Goal: Task Accomplishment & Management: Manage account settings

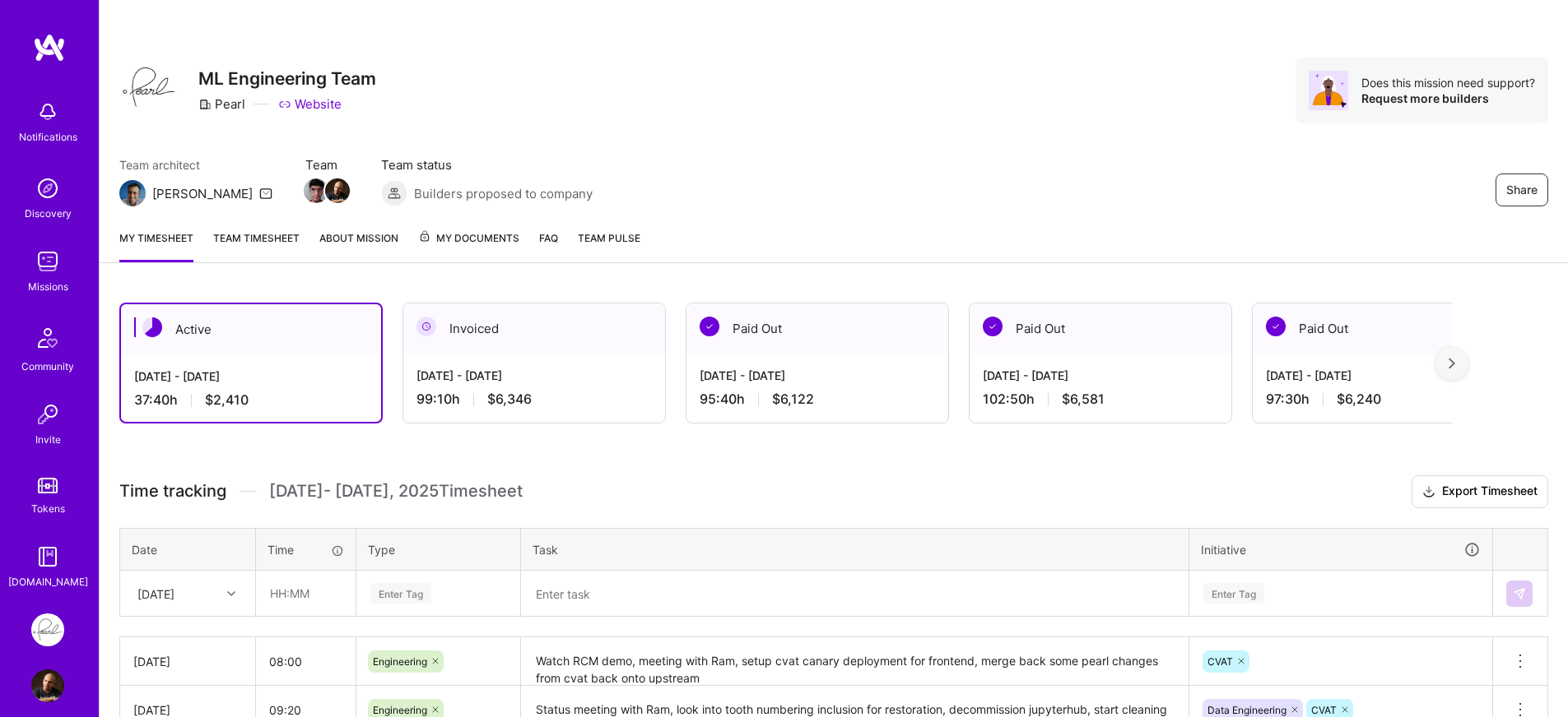
scroll to position [191, 0]
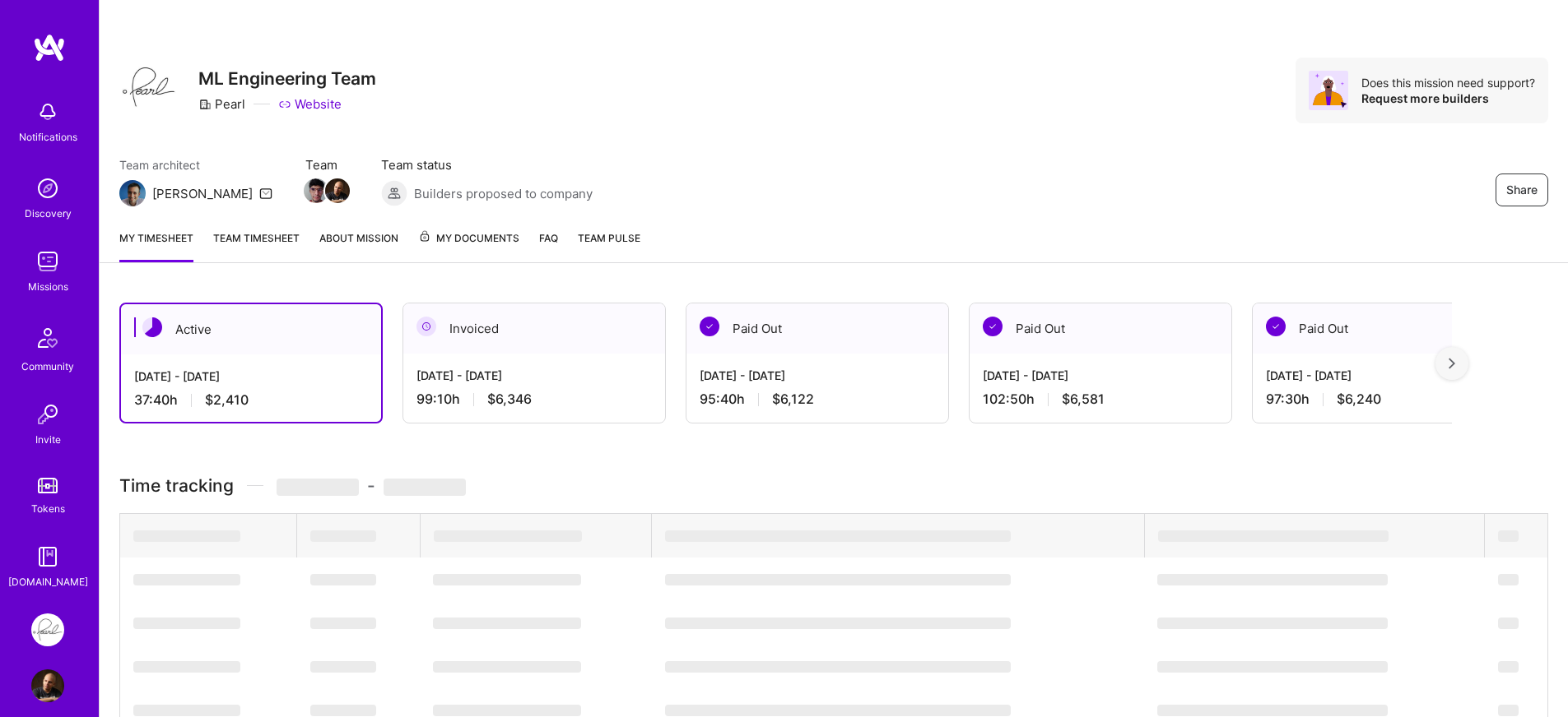
scroll to position [191, 0]
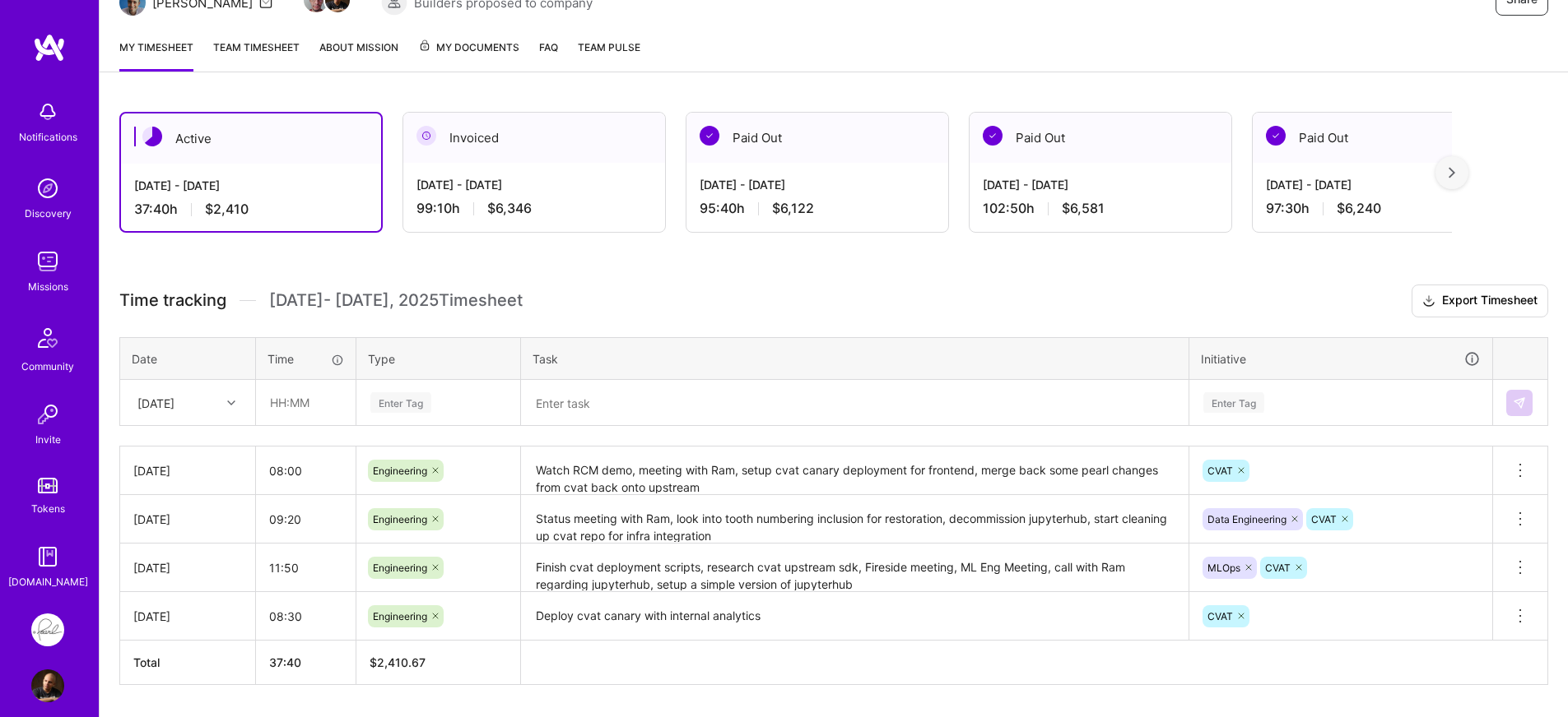
click at [232, 399] on icon at bounding box center [231, 403] width 8 height 8
click at [188, 543] on div "Fri, Sep 5" at bounding box center [187, 541] width 133 height 31
click at [323, 411] on input "text" at bounding box center [306, 402] width 98 height 44
click at [278, 409] on input "12:00" at bounding box center [306, 402] width 98 height 44
type input "13:00"
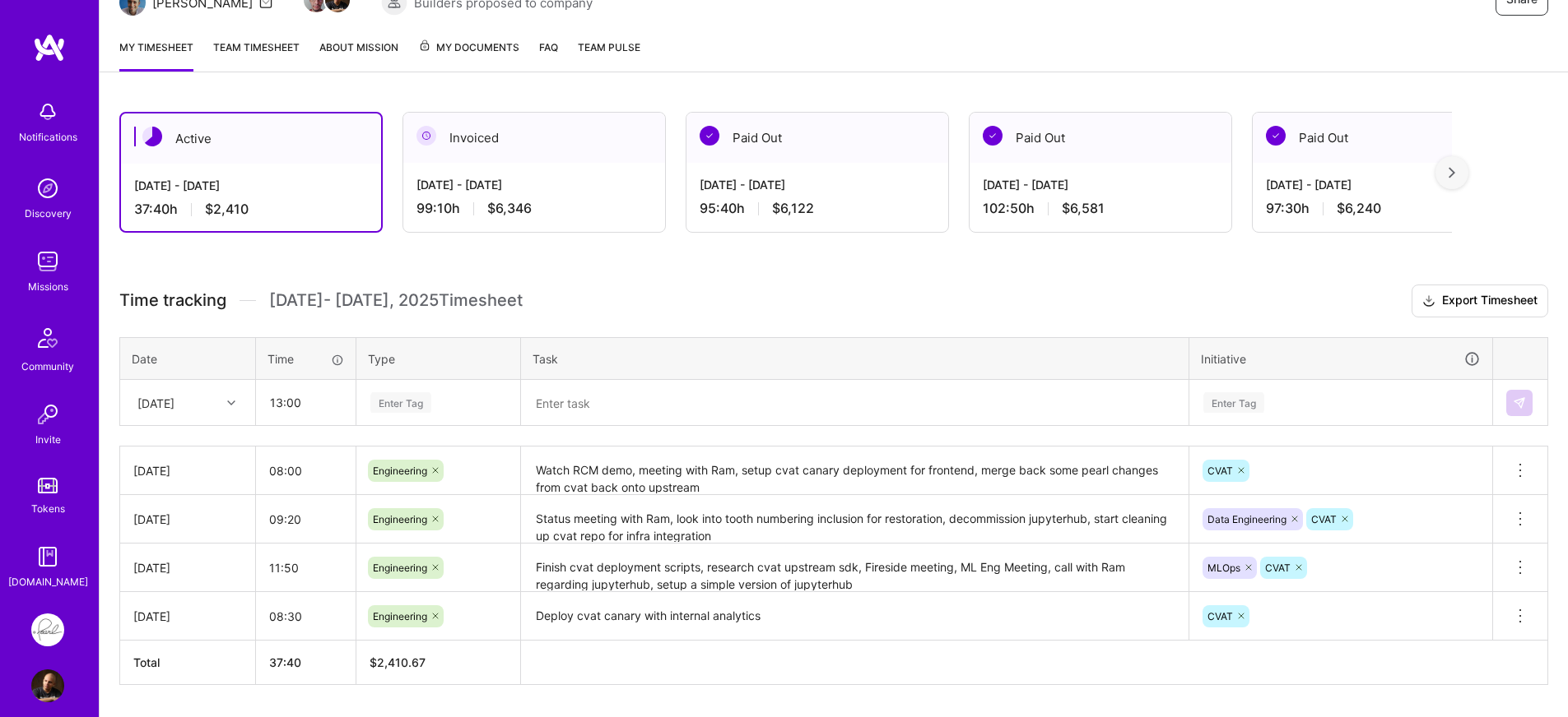
click at [285, 442] on div "Time tracking Sep 1 - Sep 15 , 2025 Timesheet Export Timesheet Date Time Type T…" at bounding box center [833, 485] width 1429 height 401
click at [468, 400] on div "Enter Tag" at bounding box center [438, 402] width 139 height 21
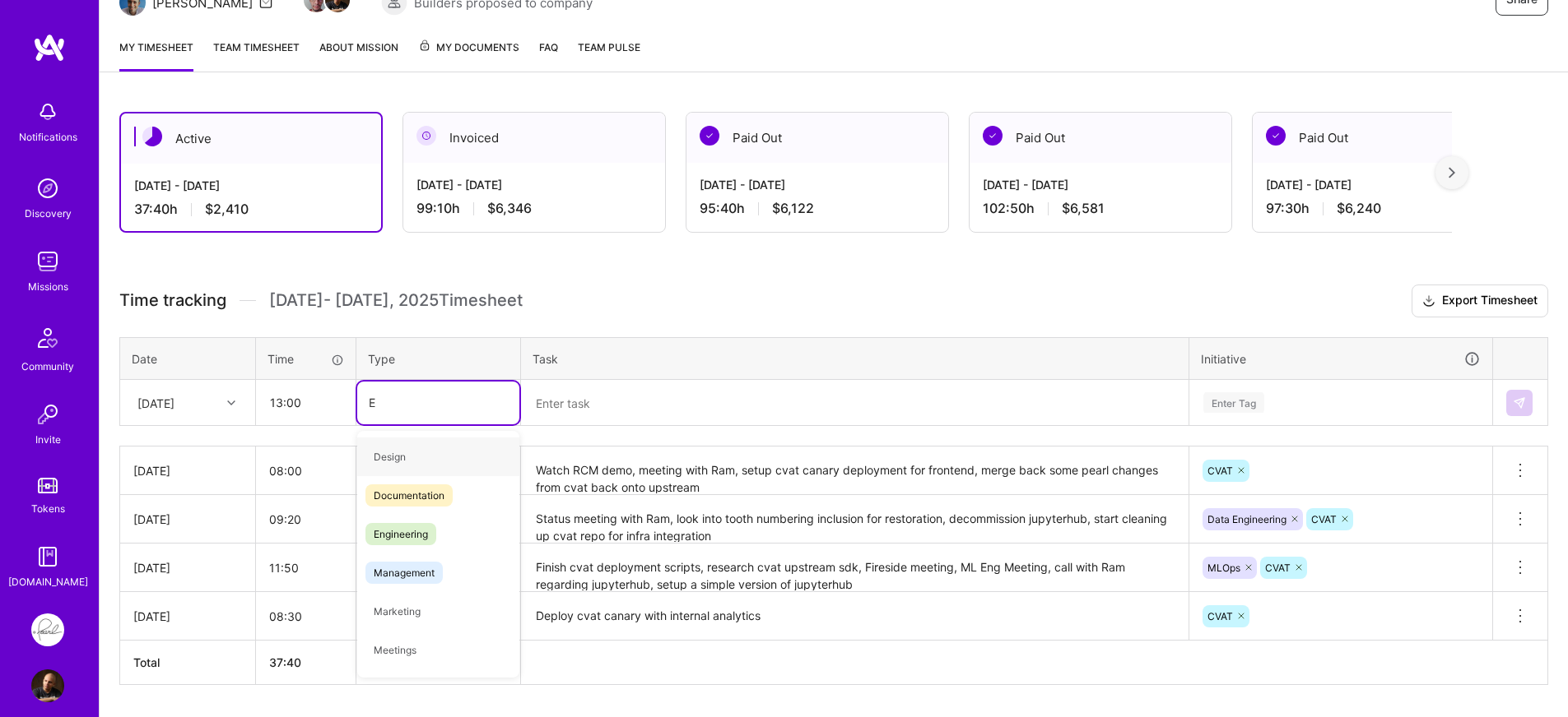
type input "En"
click at [413, 493] on span "Engineering" at bounding box center [400, 495] width 70 height 22
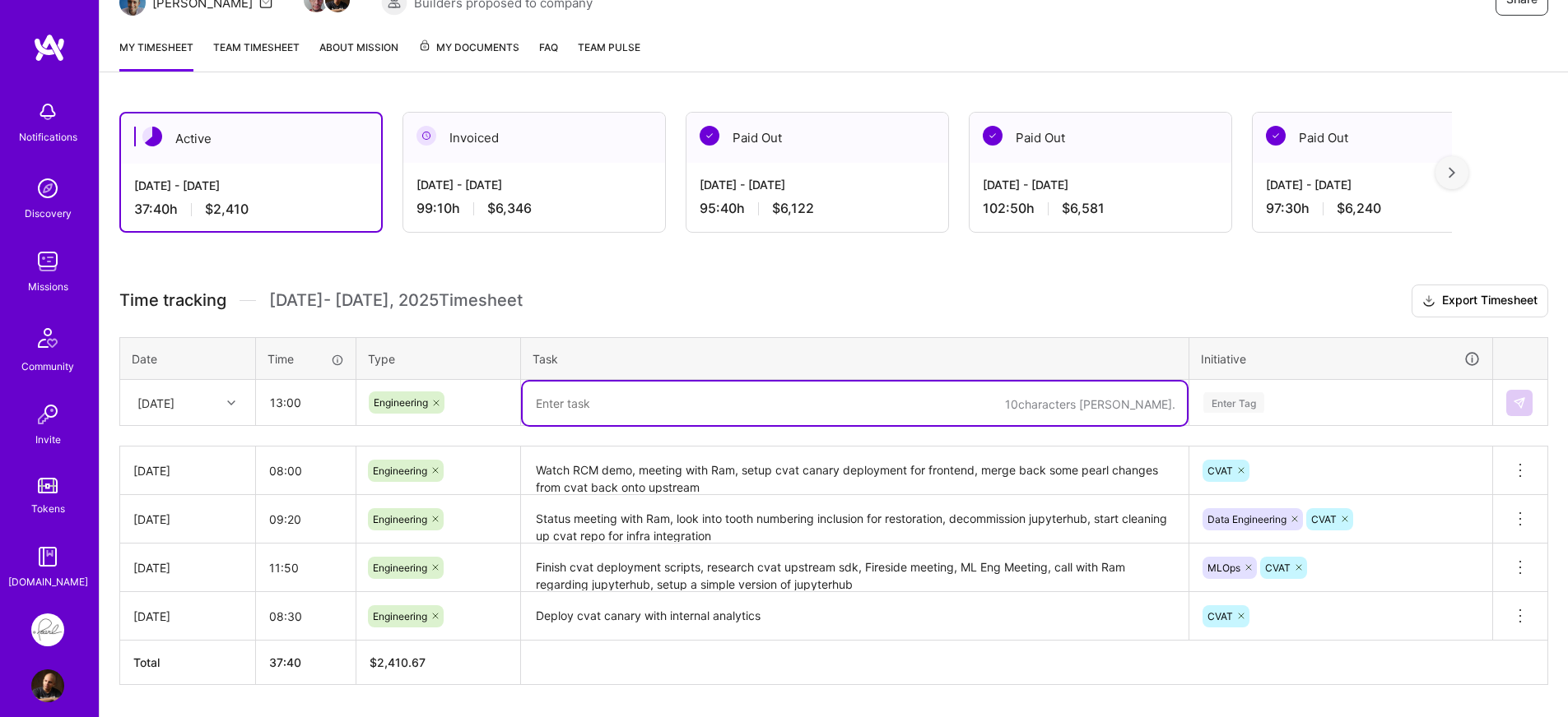
click at [647, 391] on textarea at bounding box center [855, 403] width 664 height 44
type textarea "Work on preparing cv-eval-local for testing on big GPU machine"
click at [1327, 409] on div "Enter Tag" at bounding box center [1341, 403] width 302 height 43
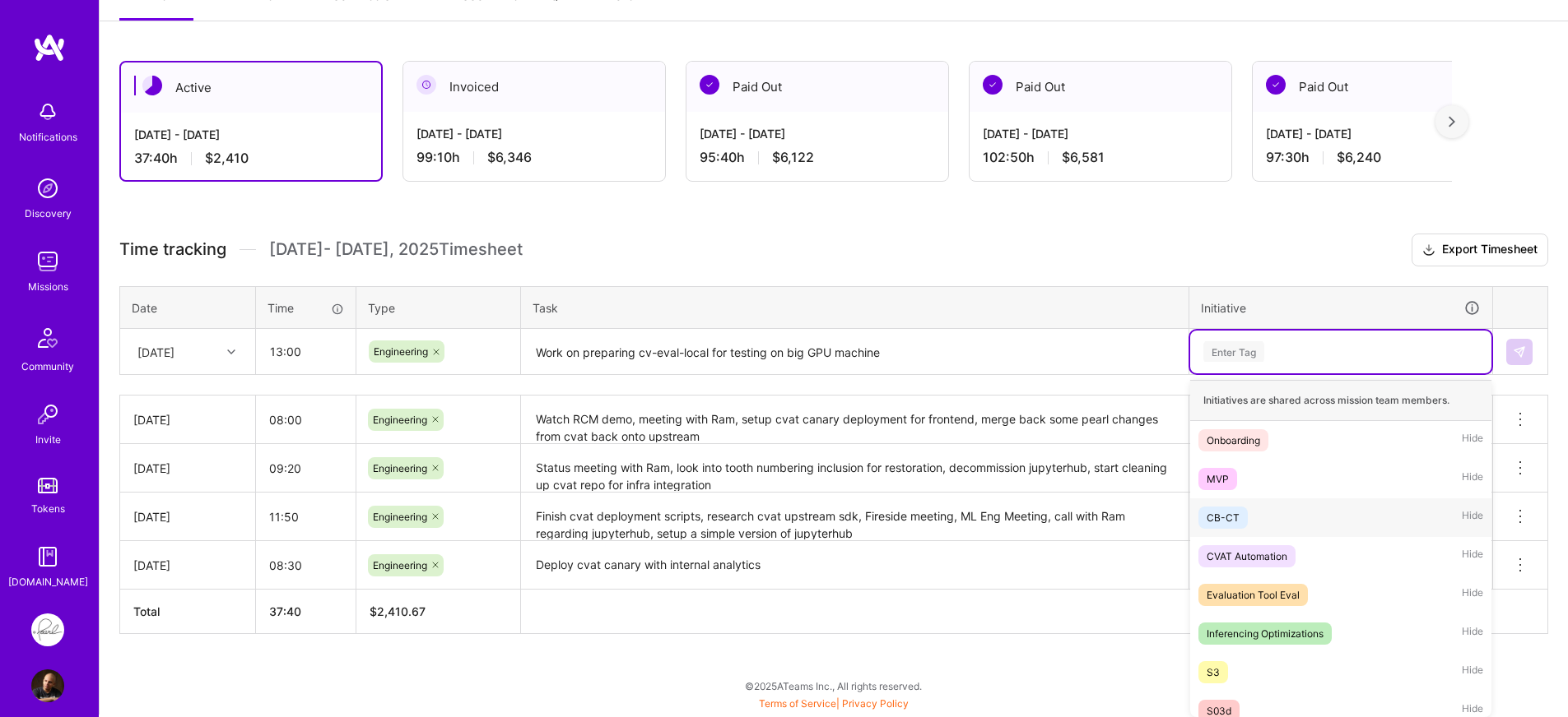
scroll to position [138, 0]
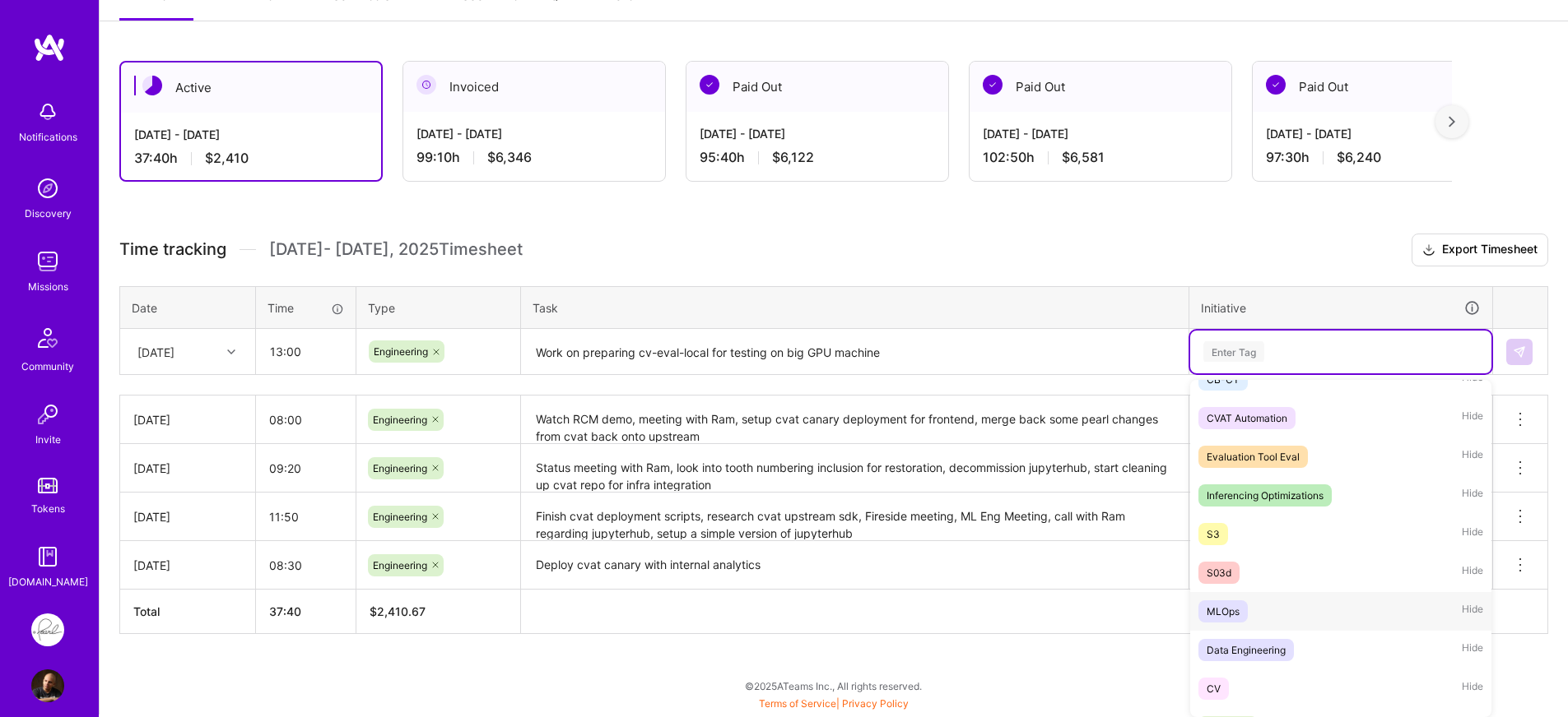
click at [1233, 609] on div "MLOps" at bounding box center [1223, 611] width 33 height 17
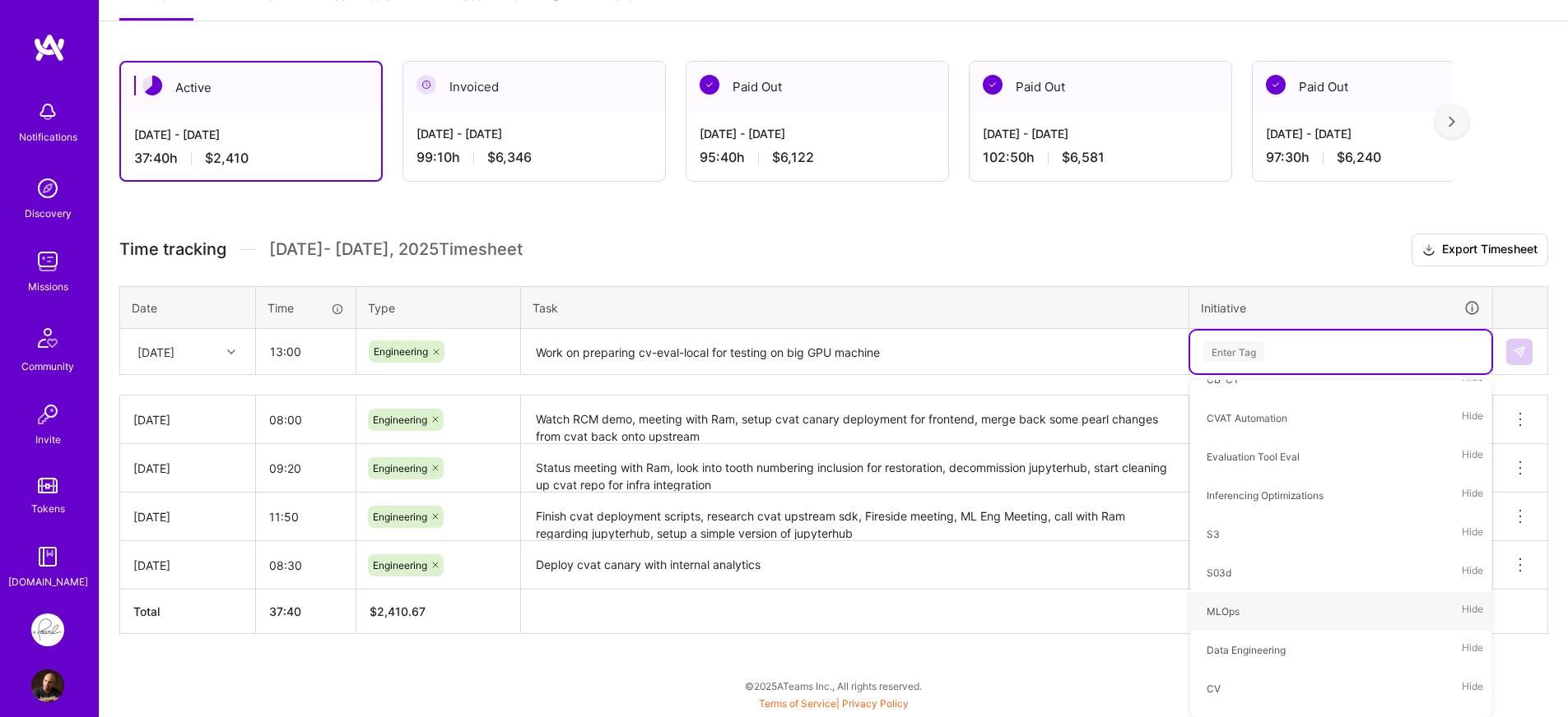
scroll to position [239, 0]
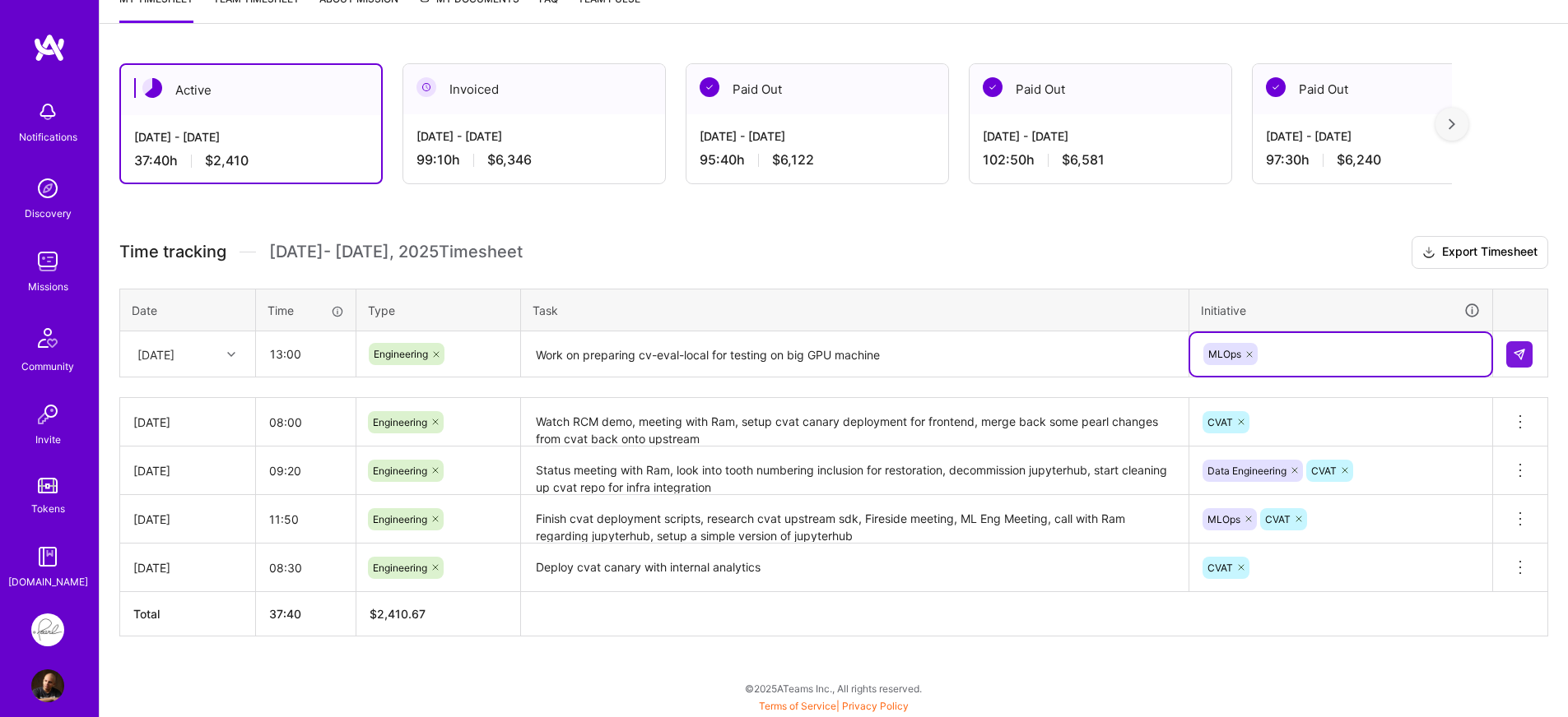
click at [1096, 360] on textarea "Work on preparing cv-eval-local for testing on big GPU machine" at bounding box center [855, 354] width 664 height 44
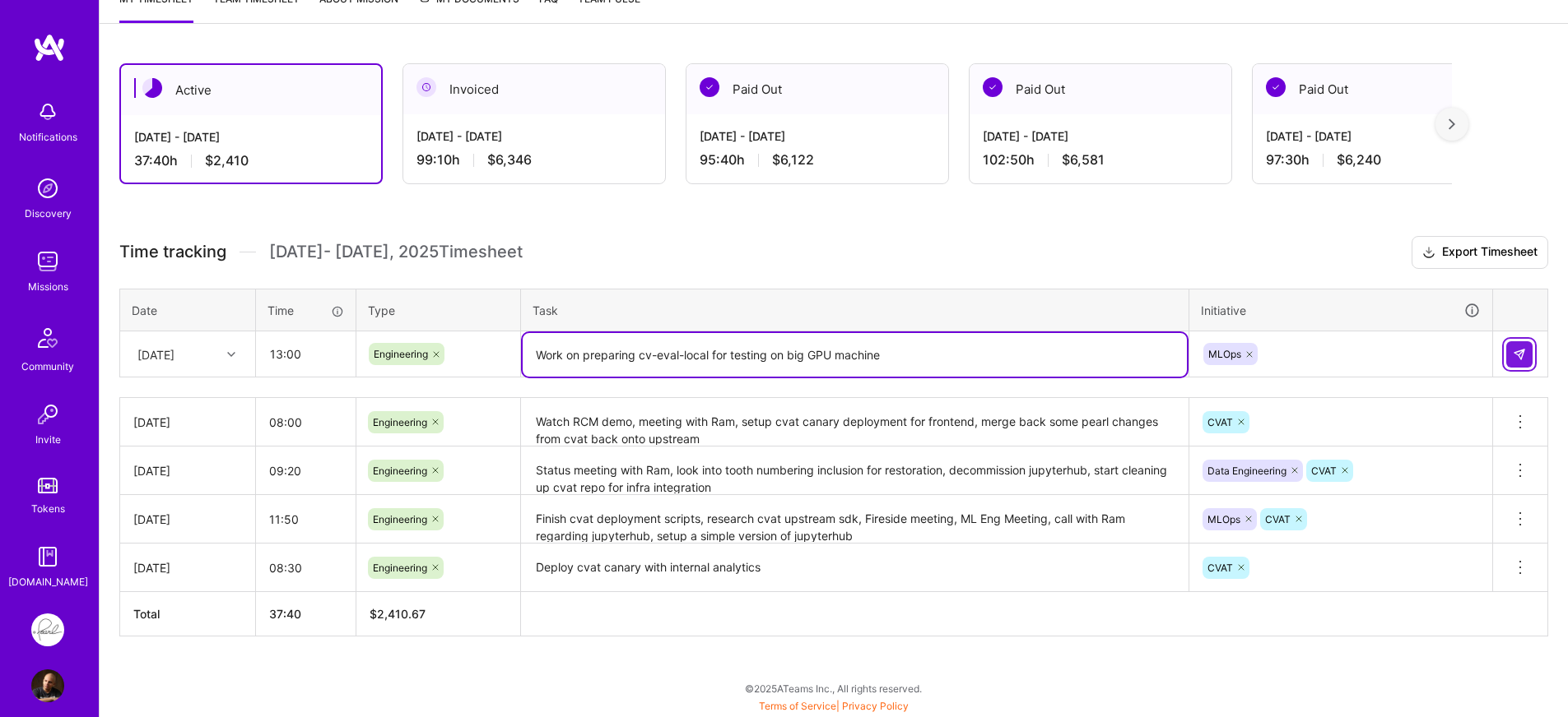
click at [1517, 362] on button at bounding box center [1519, 354] width 27 height 26
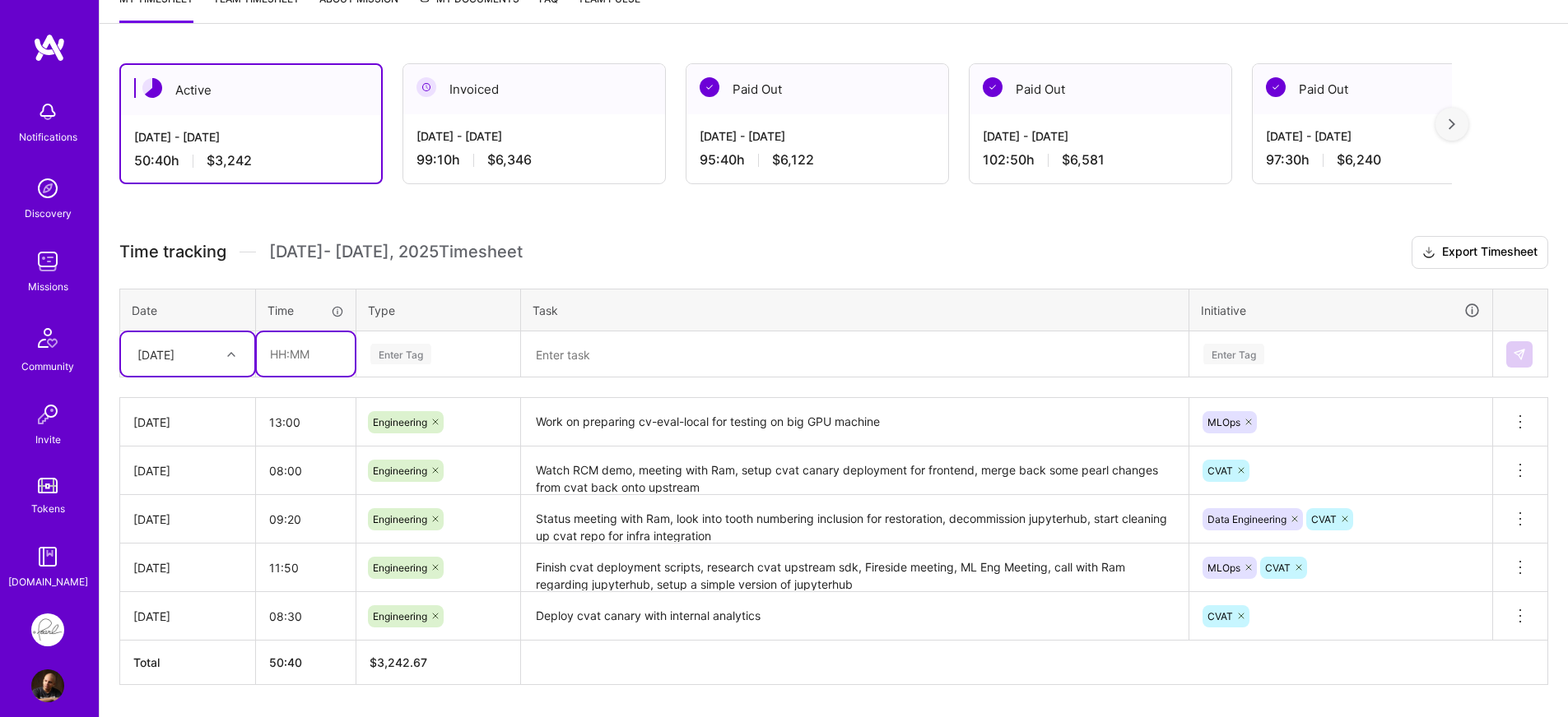
click at [298, 357] on input "text" at bounding box center [306, 354] width 98 height 44
type input "03:20"
click at [454, 357] on div "Enter Tag" at bounding box center [438, 354] width 139 height 21
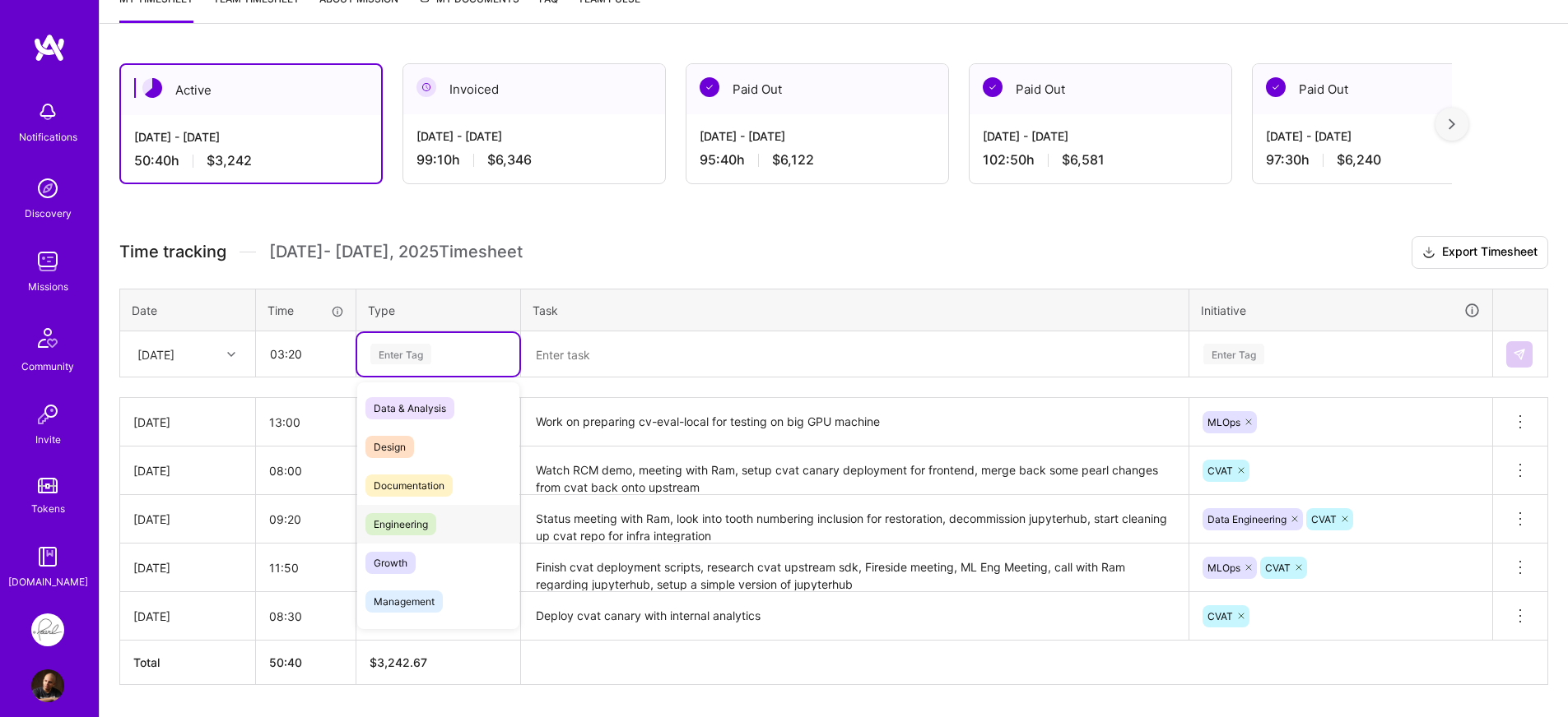
click at [422, 518] on span "Engineering" at bounding box center [400, 524] width 70 height 22
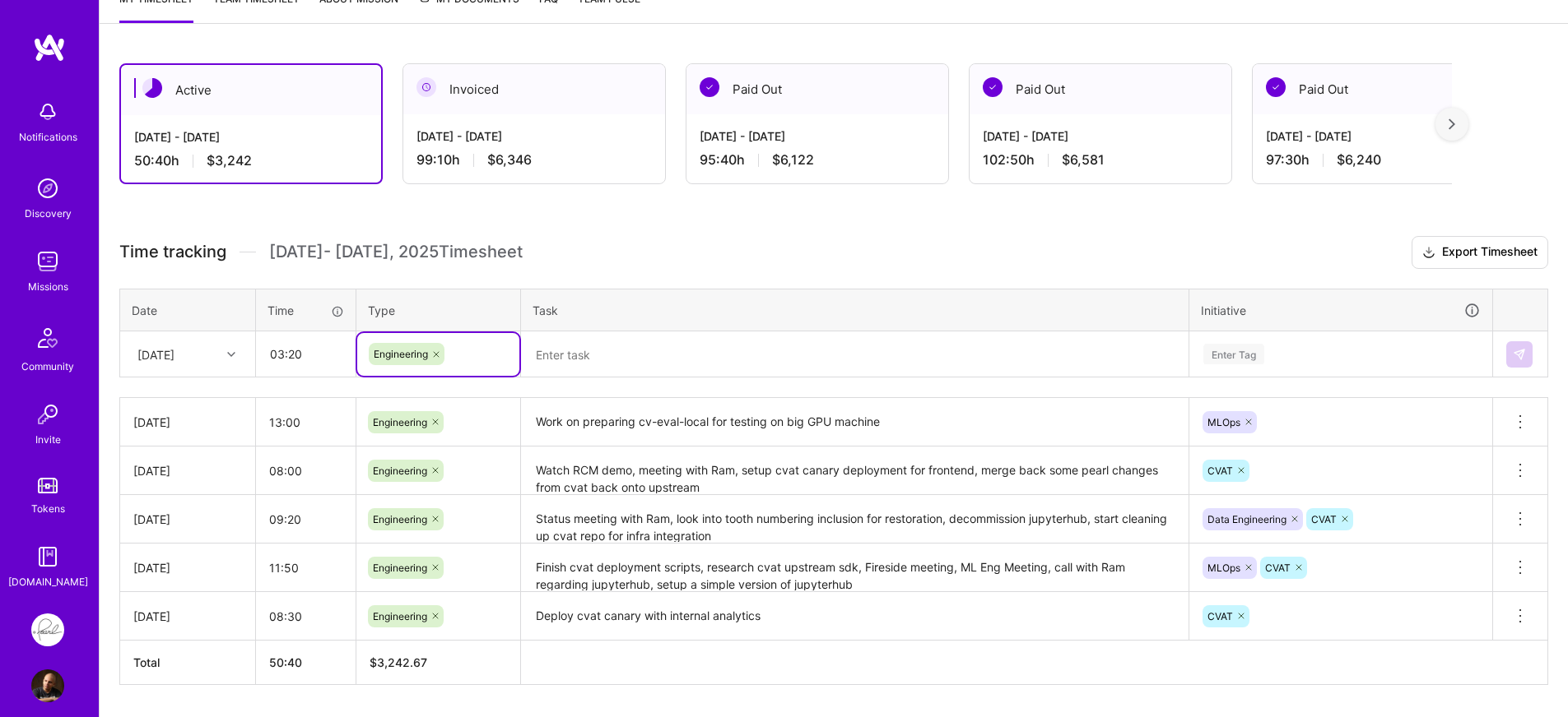
click at [644, 361] on textarea at bounding box center [855, 354] width 664 height 44
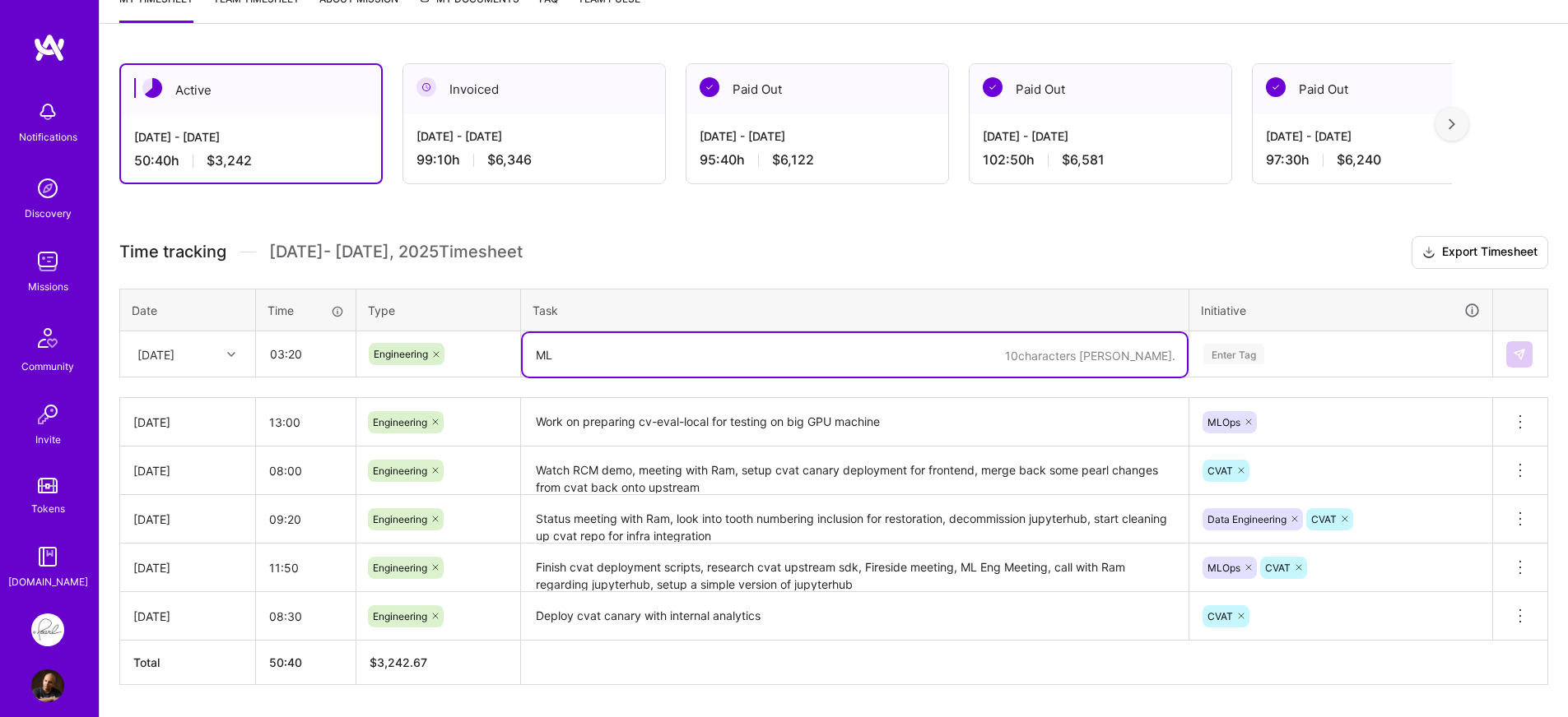
type textarea "M"
click at [289, 355] on input "03:20" at bounding box center [306, 354] width 98 height 44
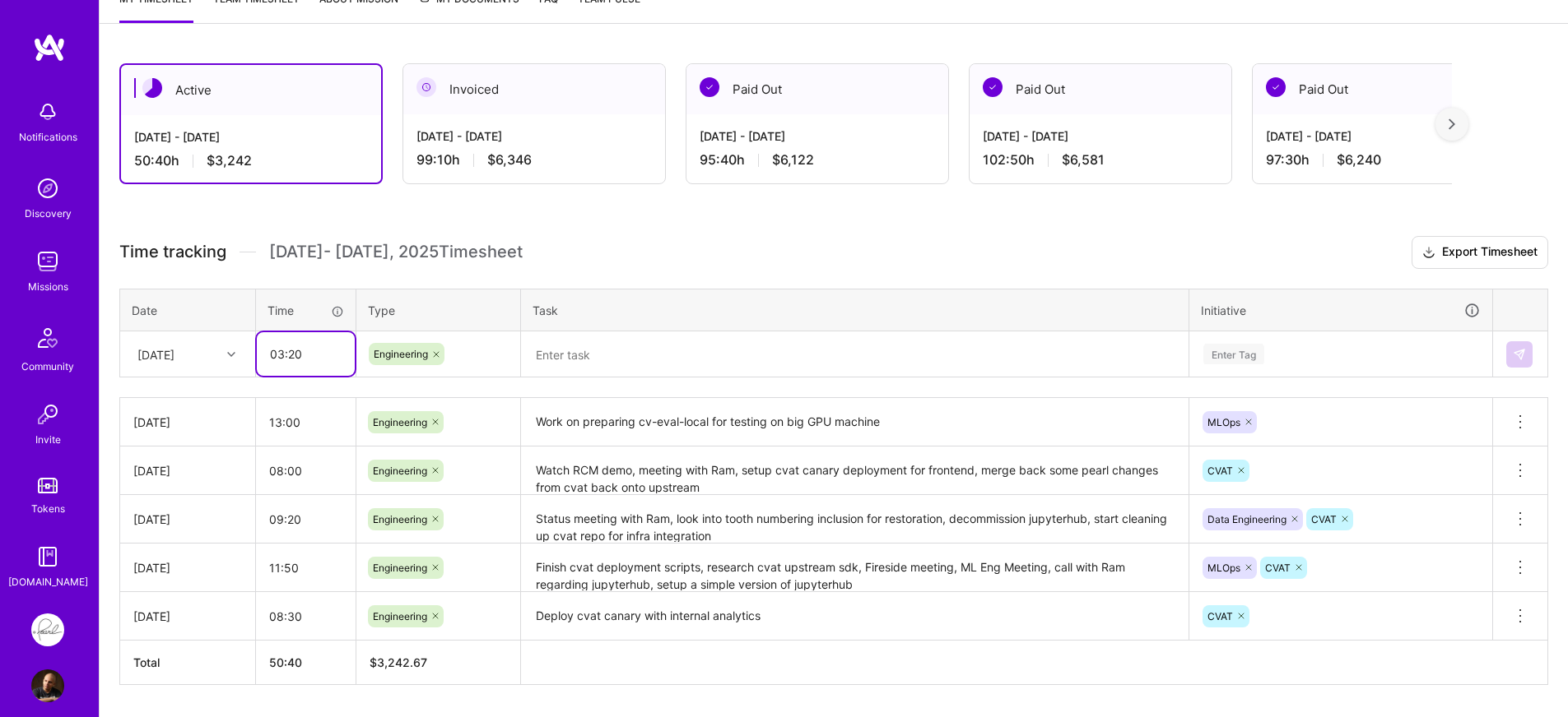
click at [296, 355] on input "03:20" at bounding box center [306, 354] width 98 height 44
type input "03:40"
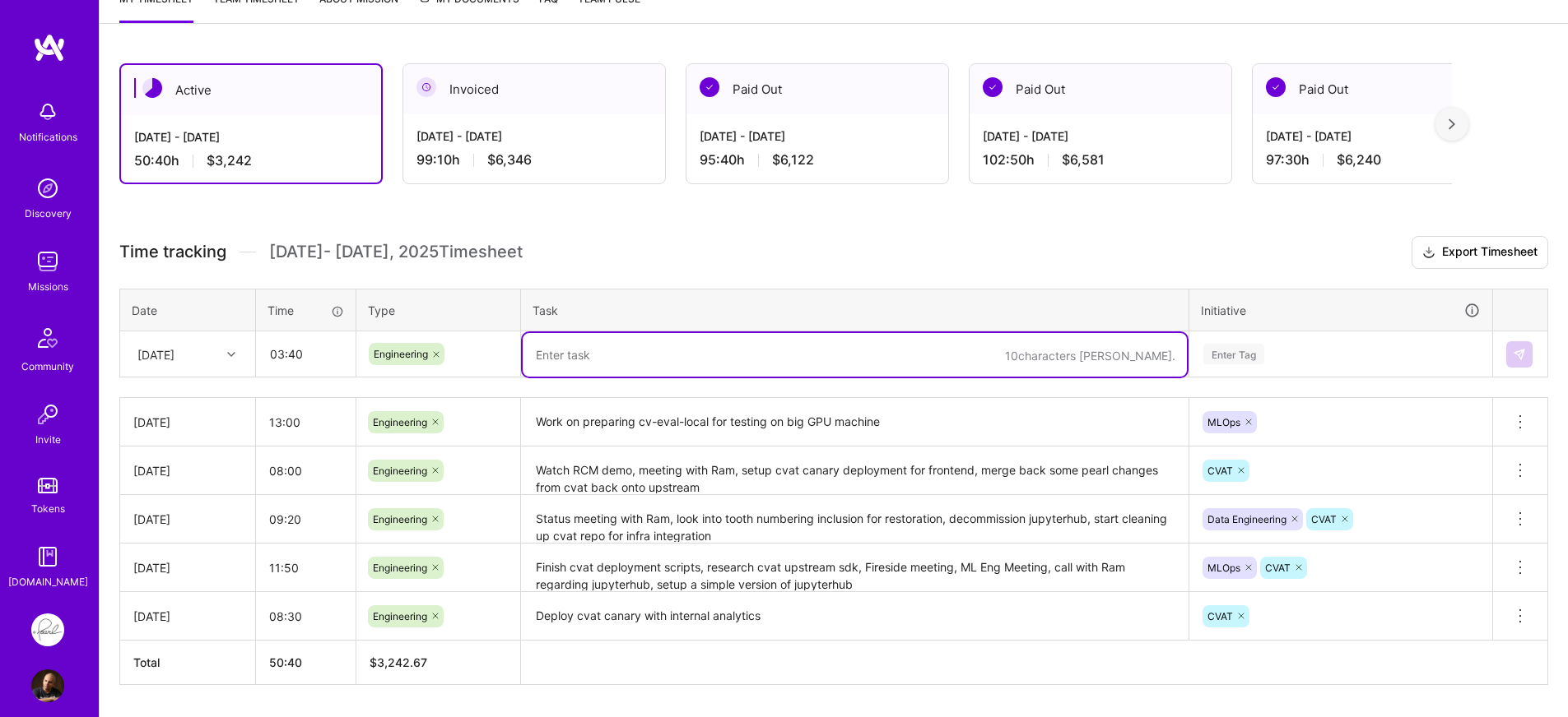
click at [613, 349] on textarea at bounding box center [855, 354] width 664 height 44
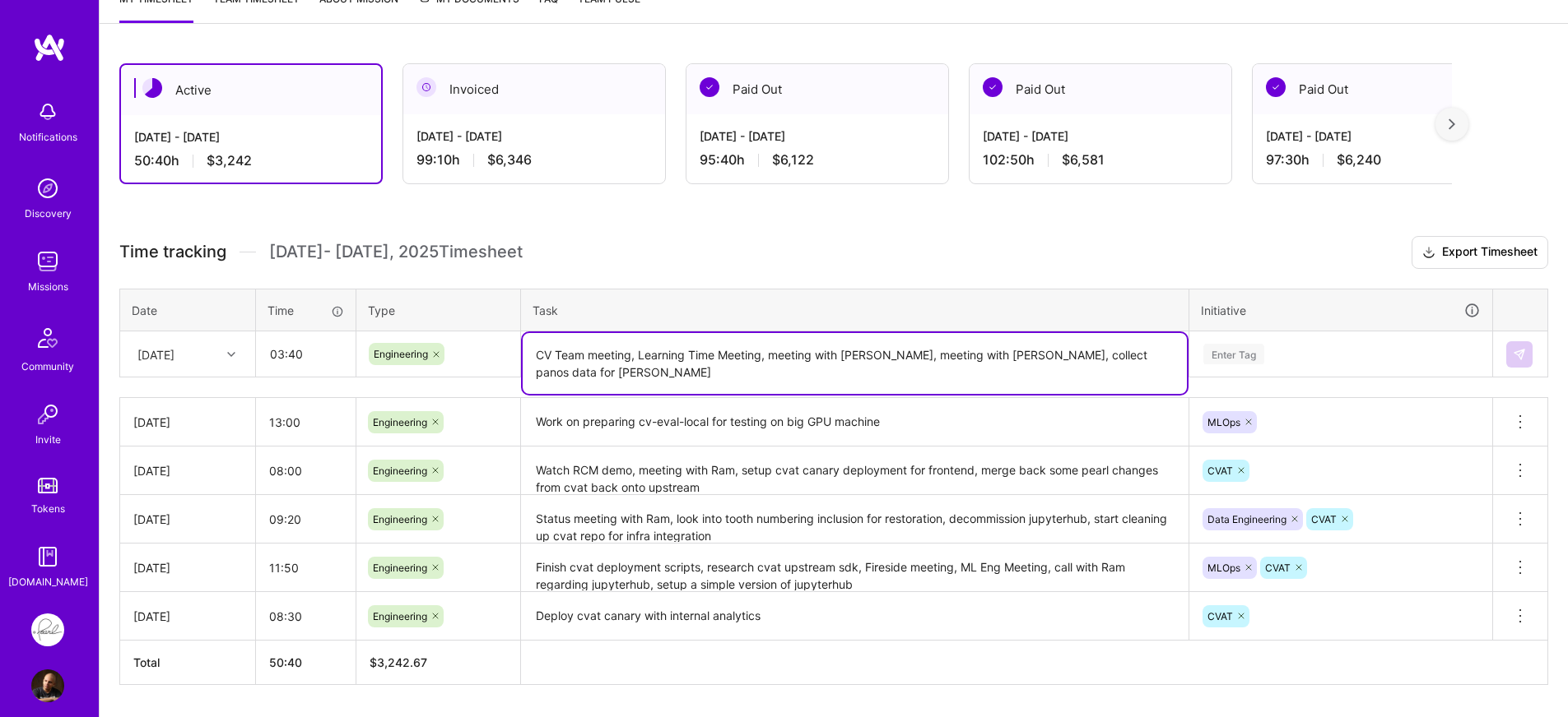
type textarea "CV Team meeting, Learning Time Meeting, meeting with Hippolyte, meeting with Ch…"
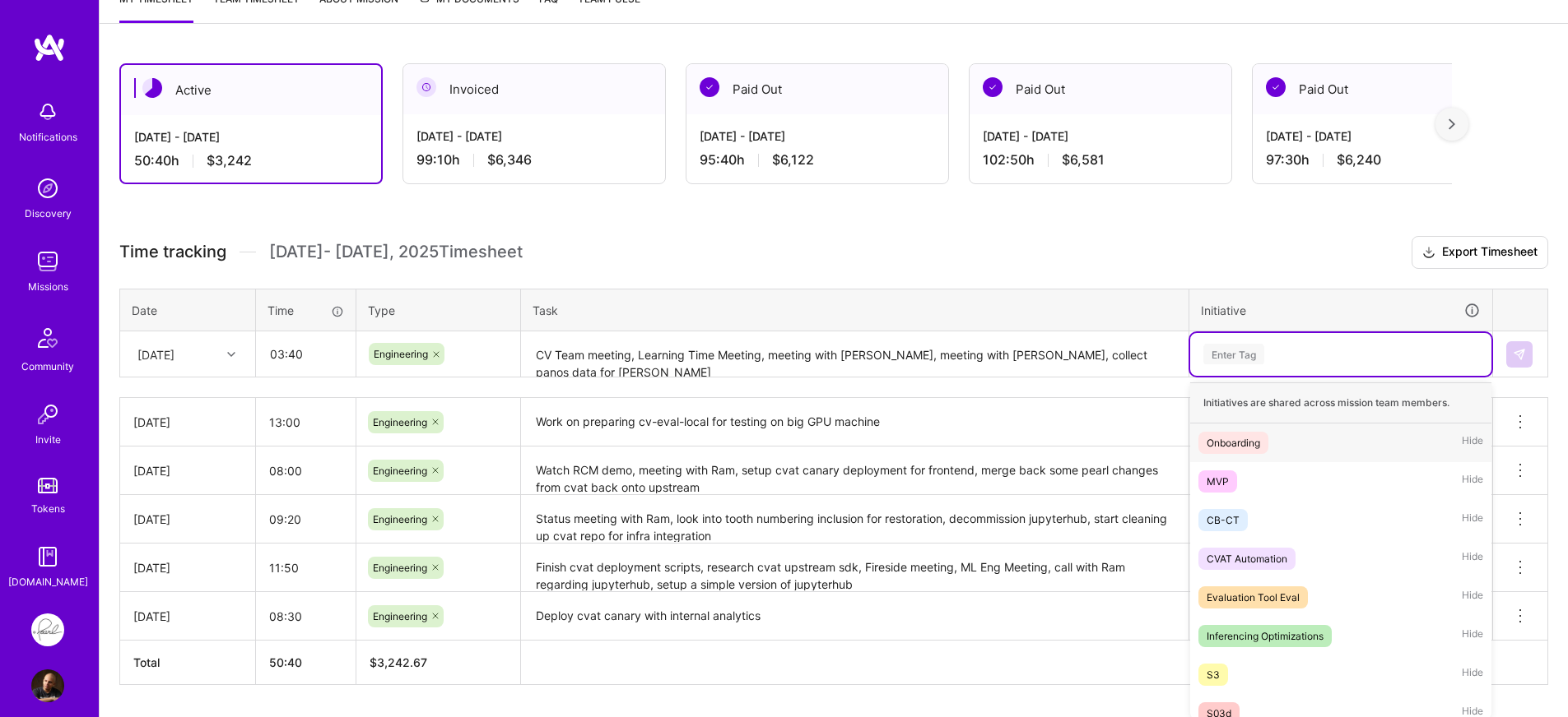
click at [1291, 352] on div "Enter Tag" at bounding box center [1341, 354] width 278 height 21
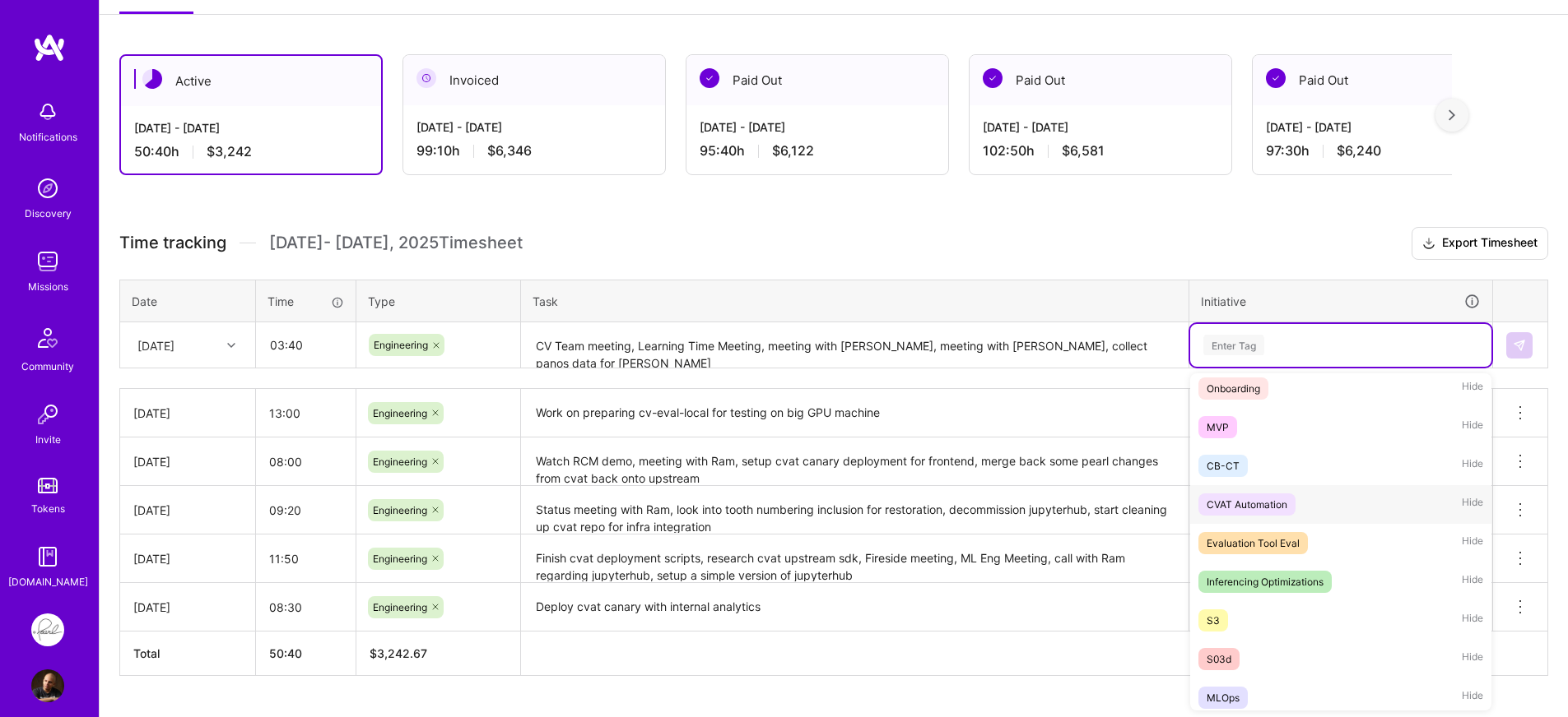
scroll to position [197, 0]
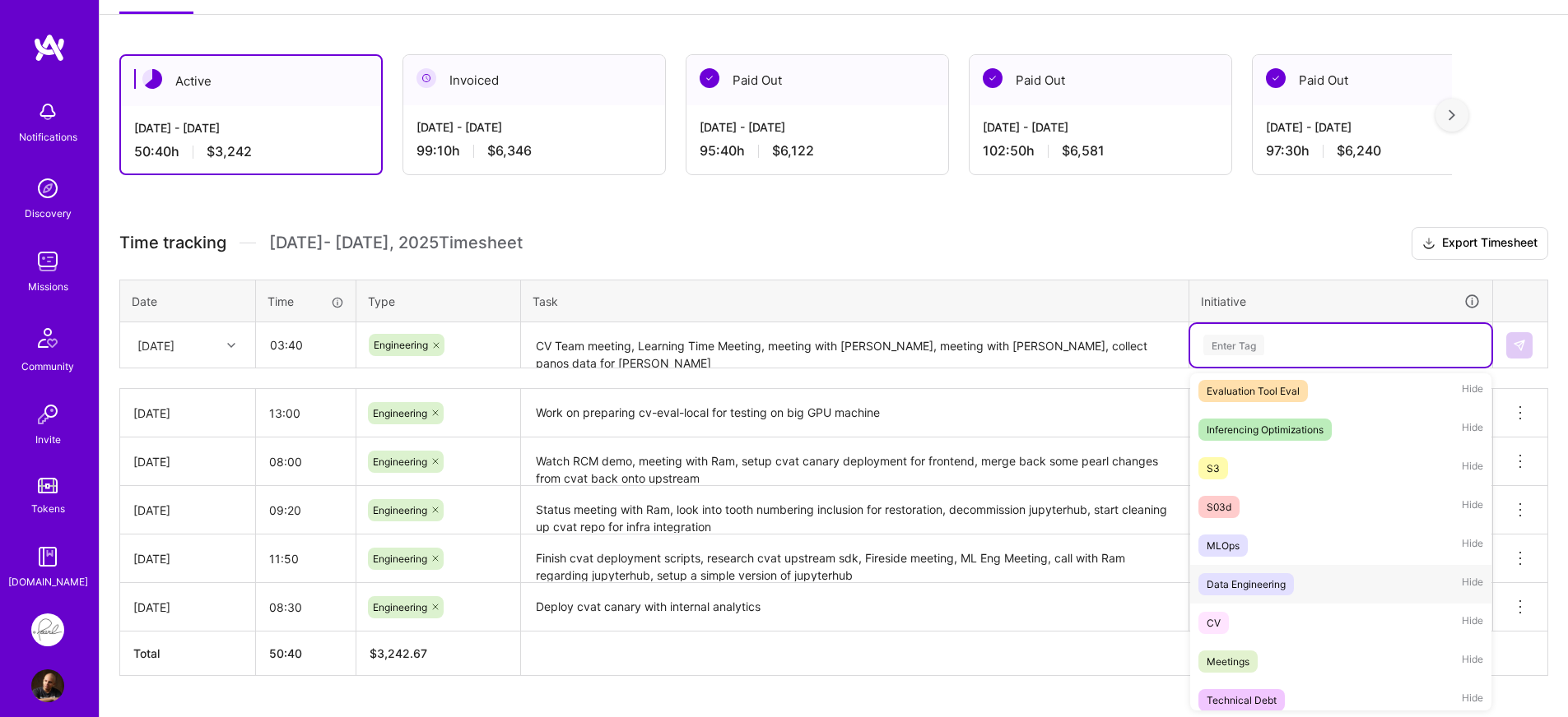
click at [1231, 576] on div "Data Engineering" at bounding box center [1246, 585] width 79 height 17
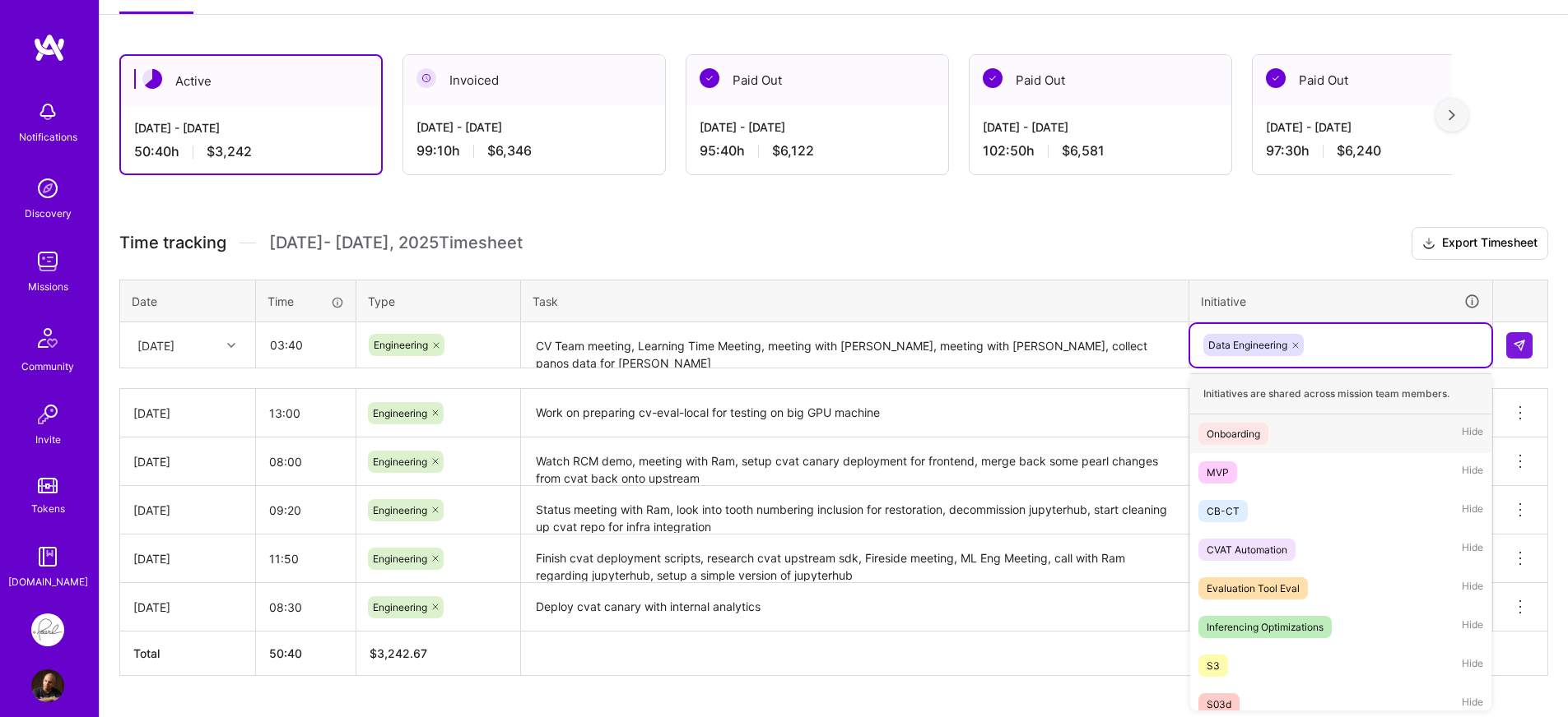
click at [1339, 349] on div "Data Engineering" at bounding box center [1341, 344] width 278 height 26
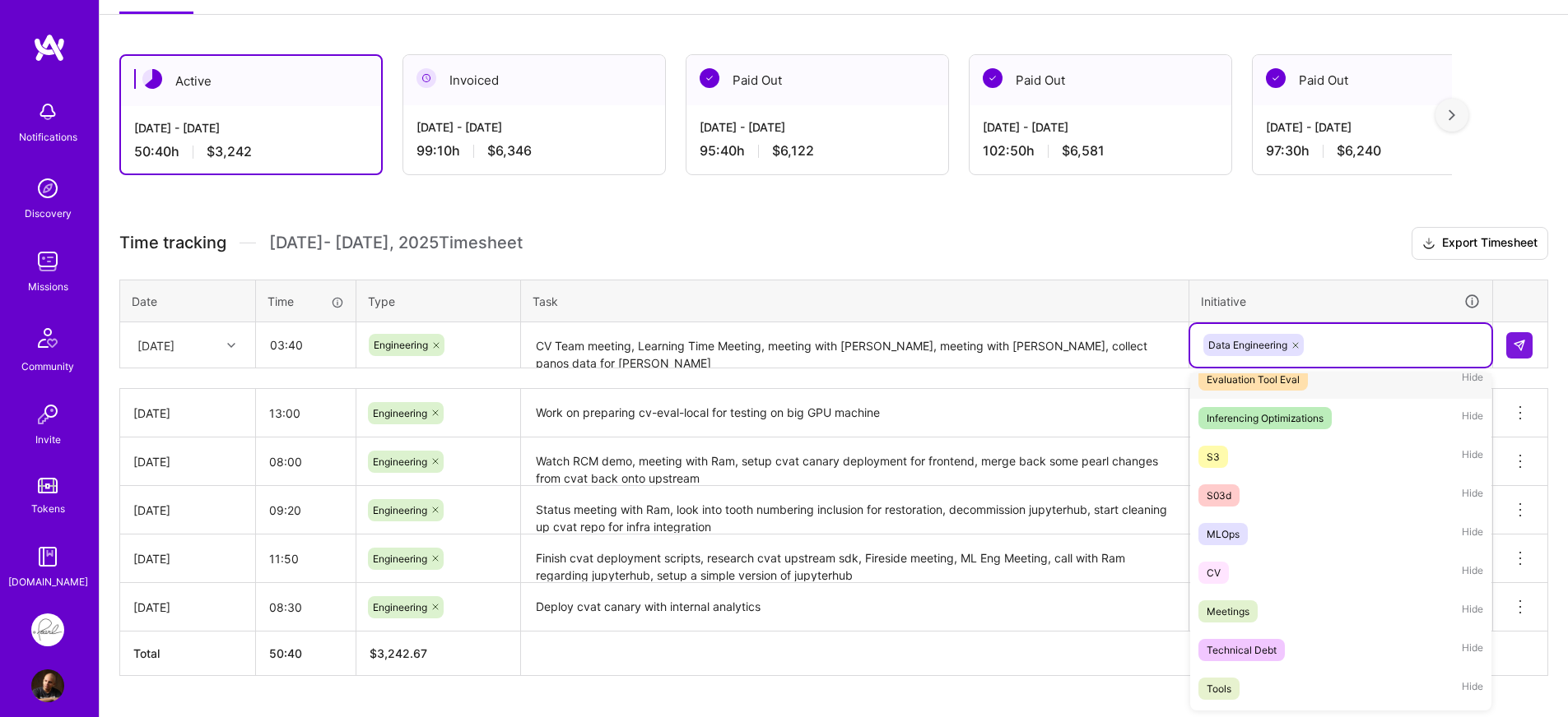
scroll to position [210, 0]
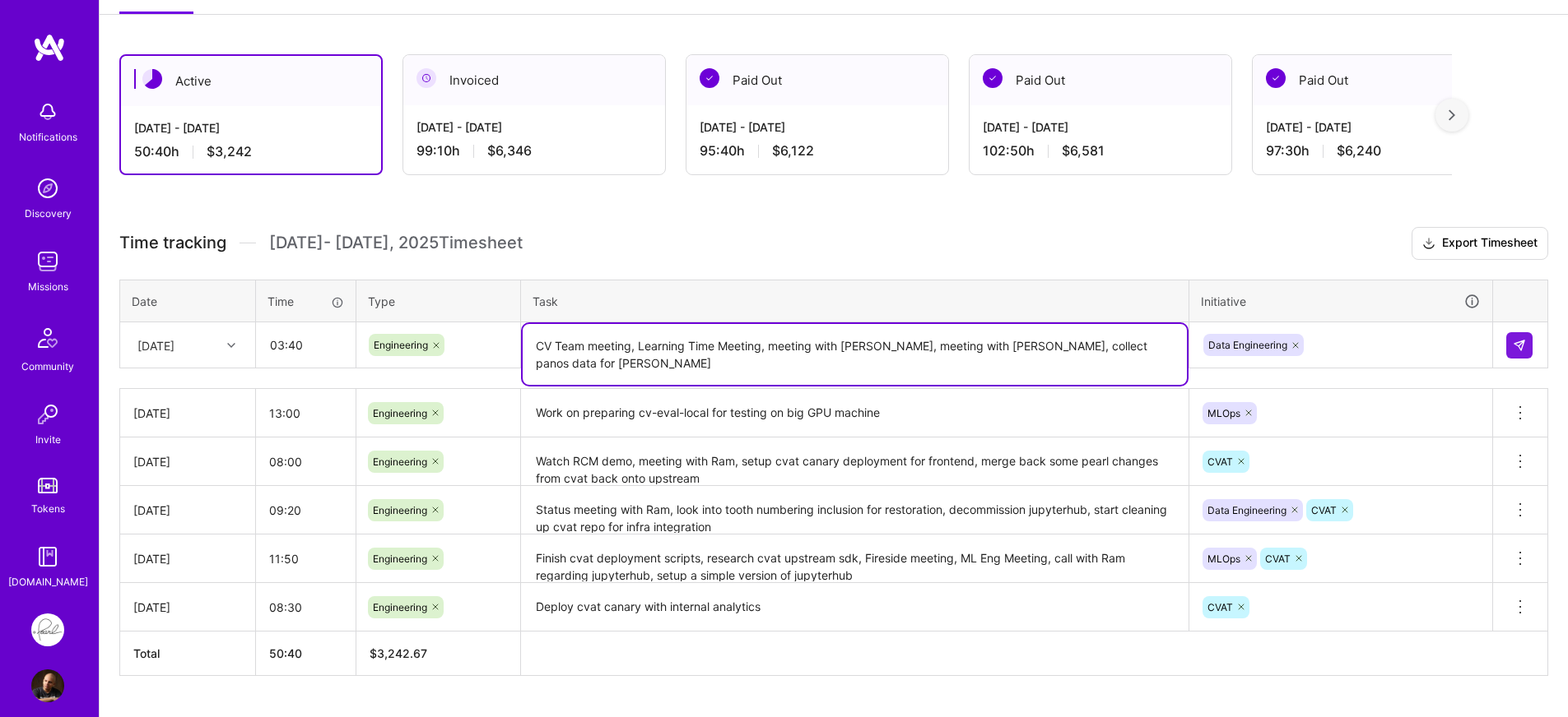
click at [1047, 352] on textarea "CV Team meeting, Learning Time Meeting, meeting with Hippolyte, meeting with Ch…" at bounding box center [855, 355] width 664 height 61
click at [1040, 381] on textarea "CV Team meeting, Learning Time Meeting, meeting with Hippolyte, meeting with Ch…" at bounding box center [855, 355] width 664 height 61
click at [1514, 348] on img at bounding box center [1519, 345] width 13 height 13
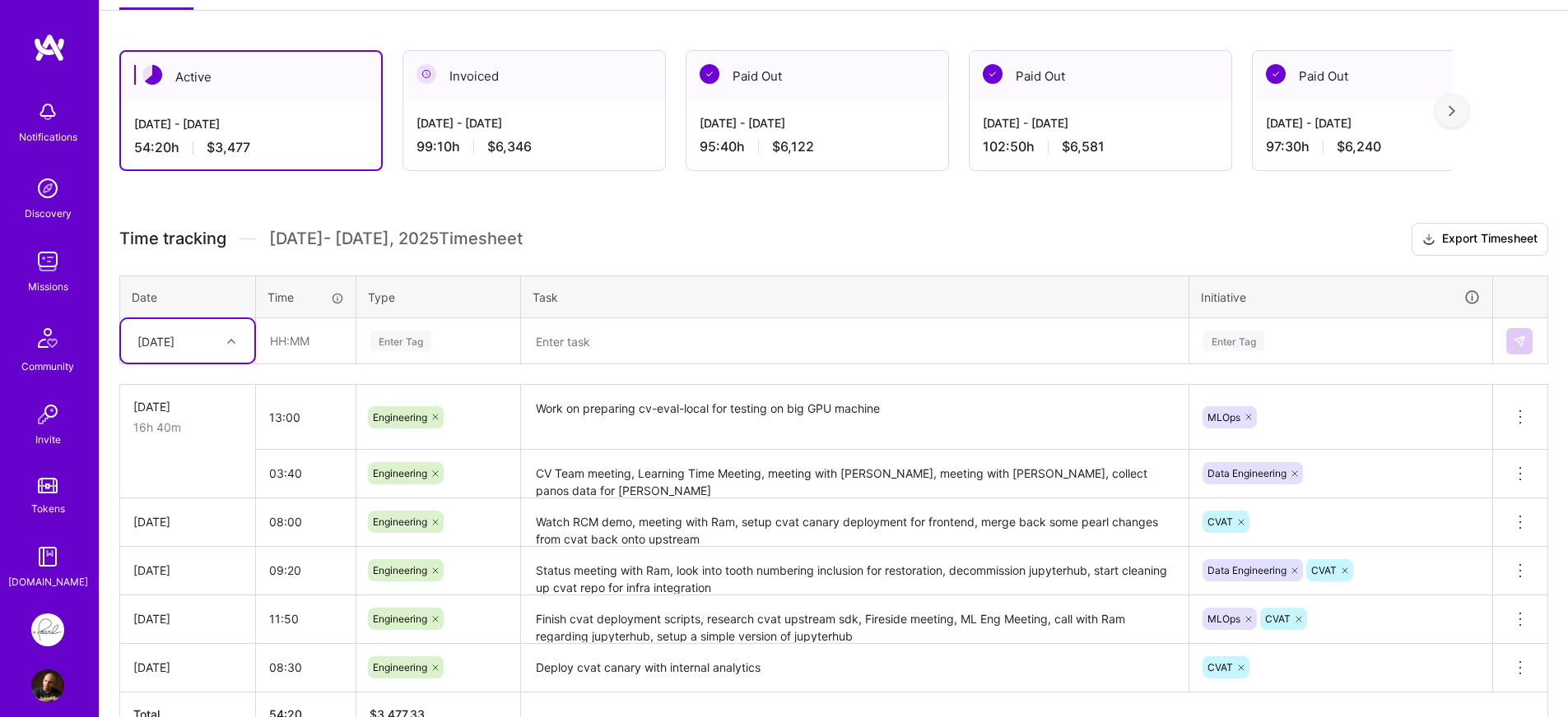
scroll to position [195, 0]
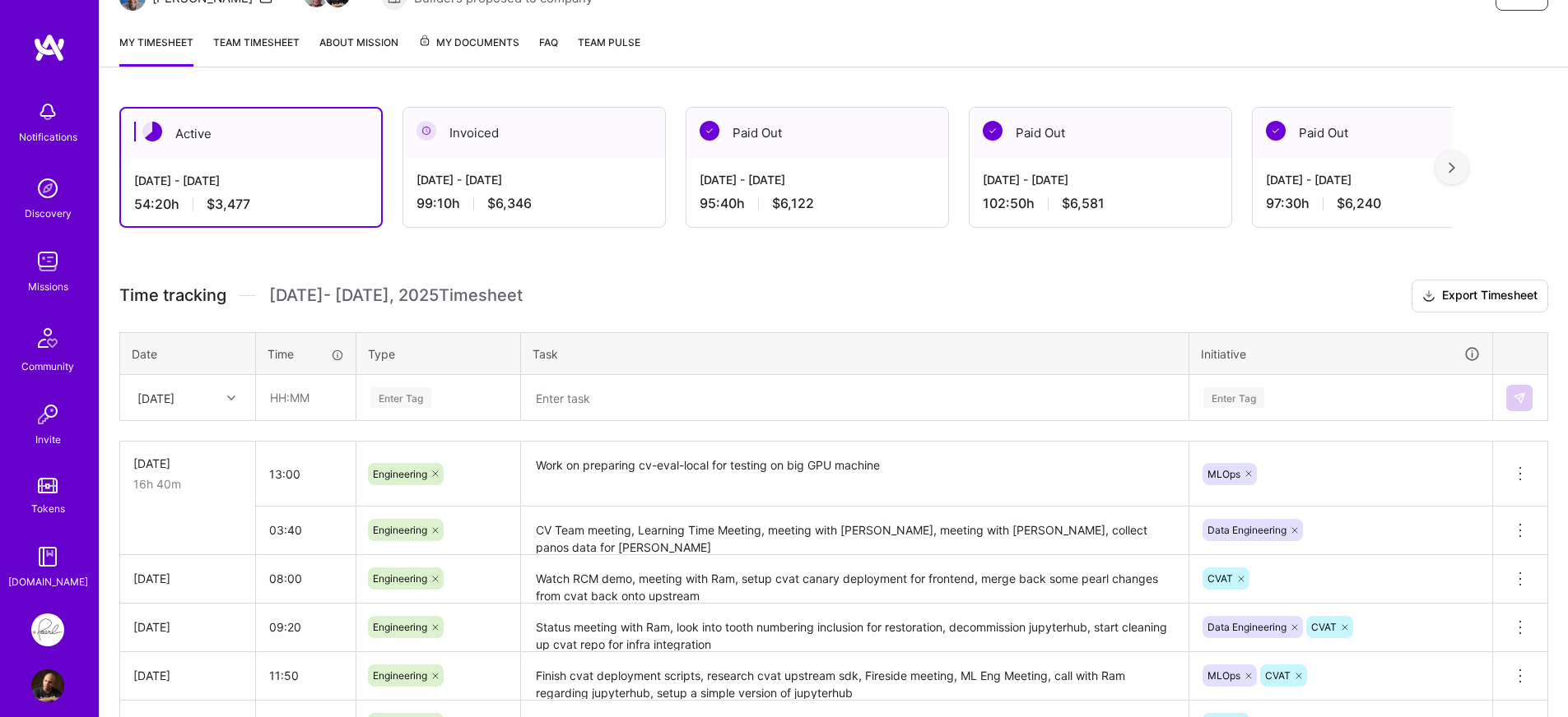
click at [405, 278] on div "Active Sep 1 - Sep 15, 2025 54:20 h $3,477 Invoiced Aug 16 - Aug 31, 2025 99:10…" at bounding box center [833, 480] width 1469 height 787
click at [1453, 292] on button "Export Timesheet" at bounding box center [1479, 296] width 137 height 33
click at [621, 323] on div "Time tracking Sep 1 - Sep 15 , 2025 Timesheet Export Timesheet Date Time Type T…" at bounding box center [833, 537] width 1429 height 514
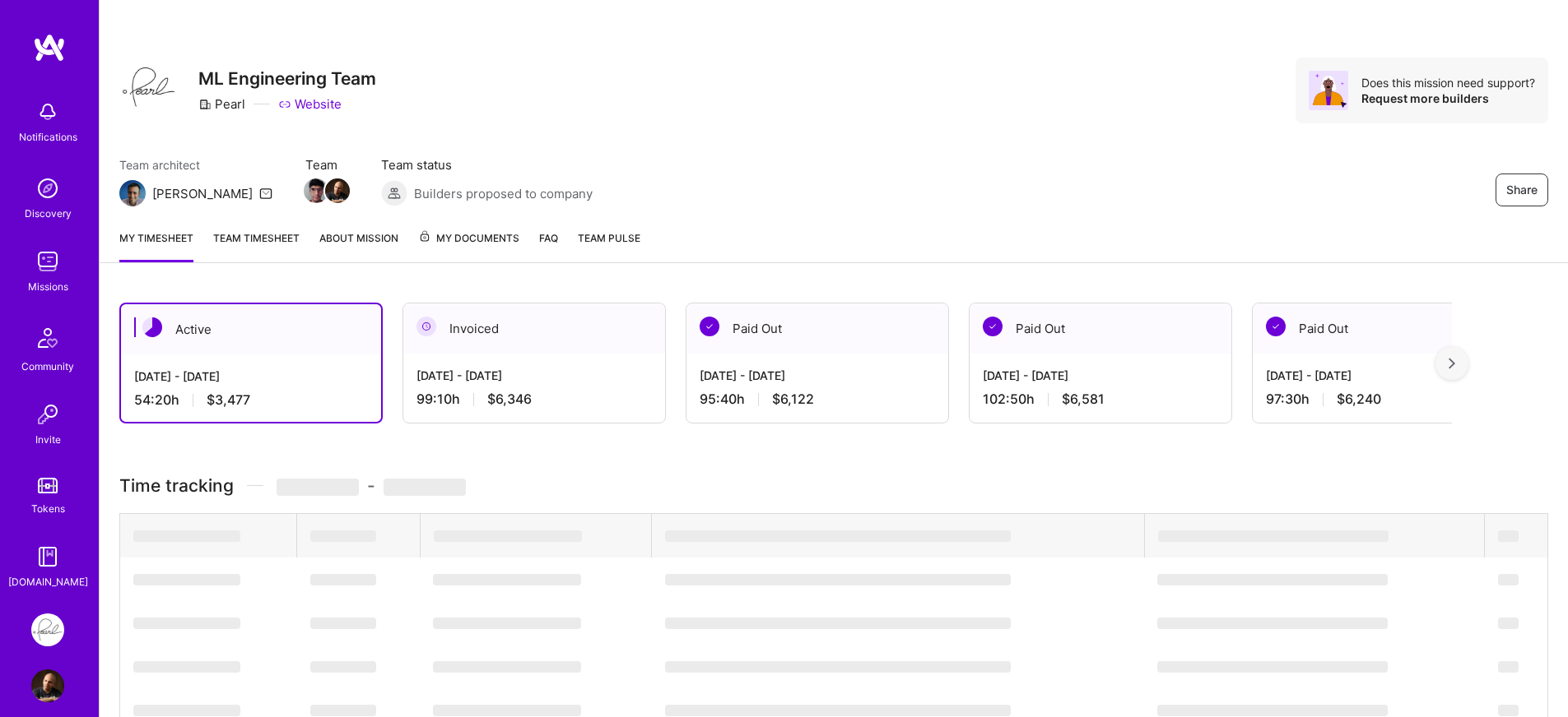
scroll to position [195, 0]
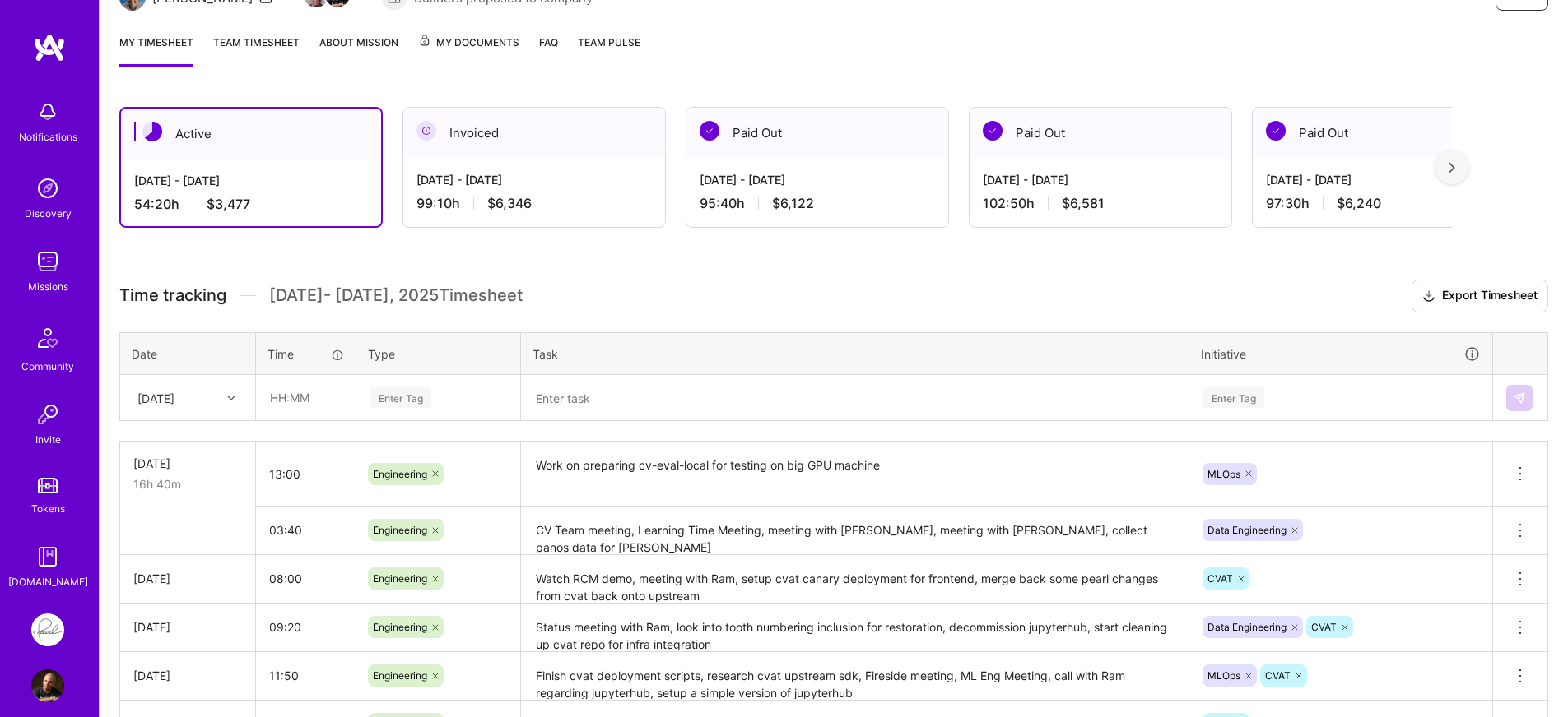
click at [727, 277] on div "Active Sep 1 - Sep 15, 2025 54:20 h $3,477 Invoiced Aug 16 - Aug 31, 2025 99:10…" at bounding box center [833, 480] width 1469 height 787
